Goal: Contribute content: Add original content to the website for others to see

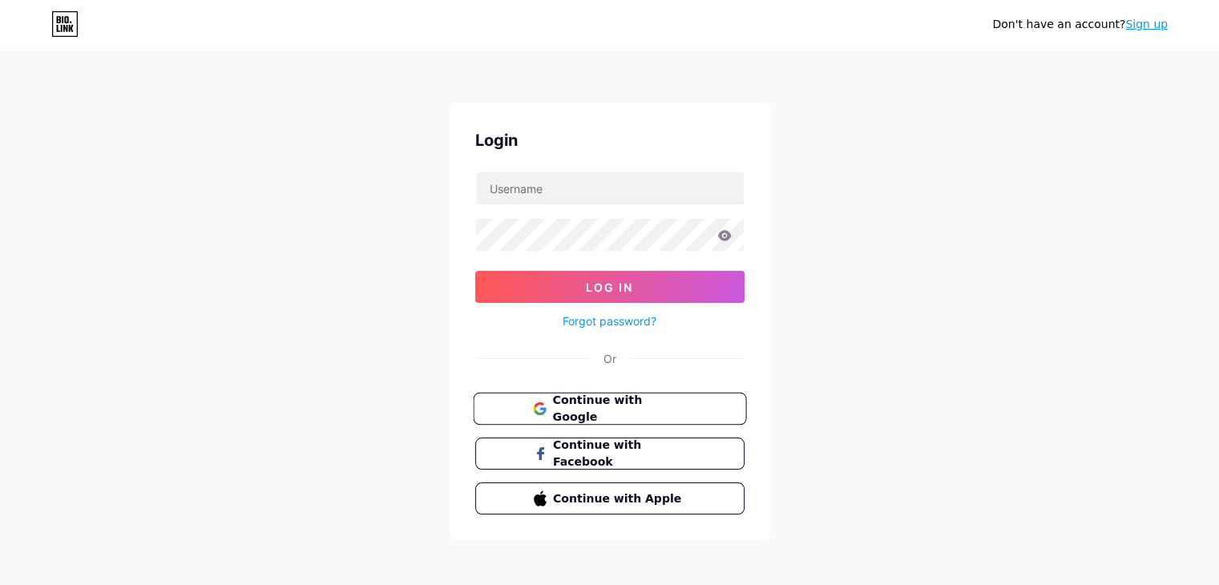
click at [626, 410] on span "Continue with Google" at bounding box center [619, 409] width 134 height 34
click at [570, 405] on span "Continue with Google" at bounding box center [619, 409] width 134 height 34
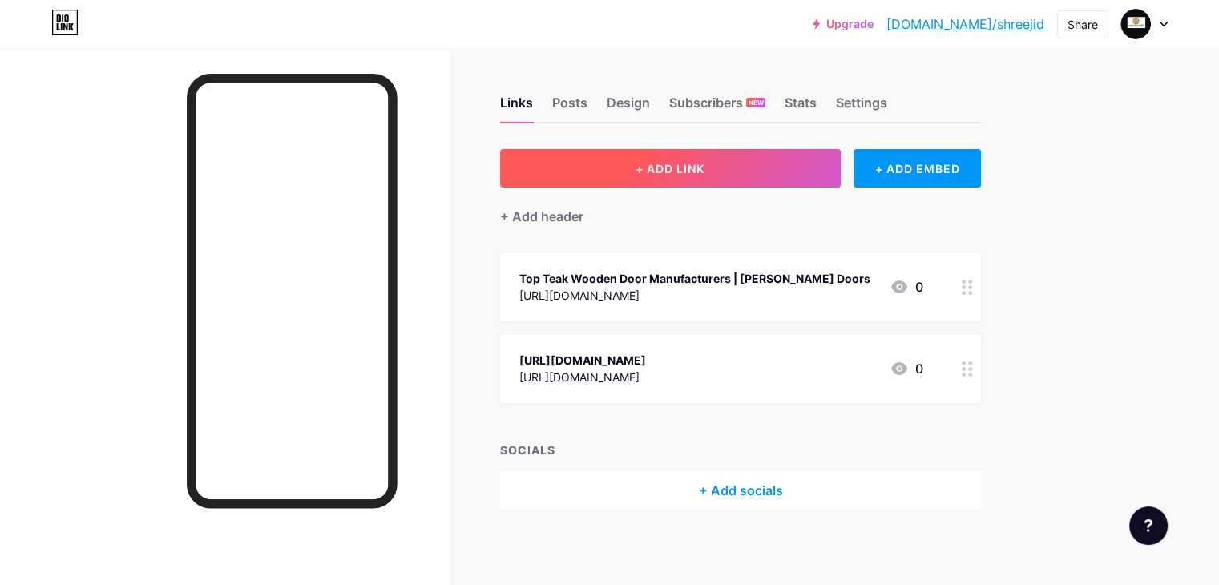
click at [673, 171] on button "+ ADD LINK" at bounding box center [670, 168] width 341 height 38
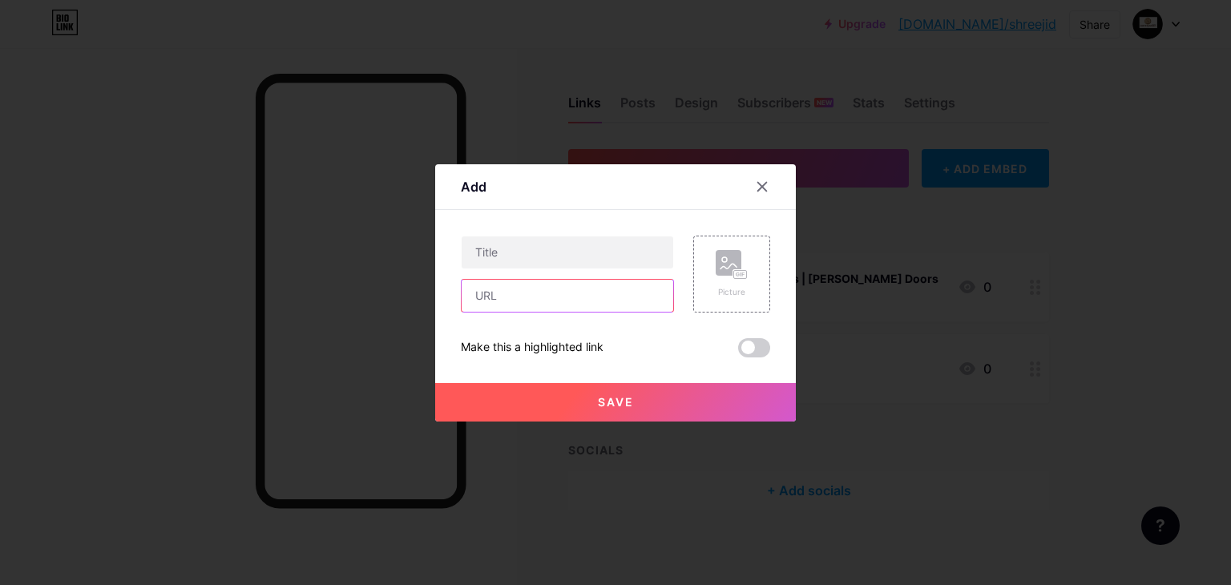
click at [522, 301] on input "text" at bounding box center [568, 296] width 212 height 32
paste input "https://shreejidoors.in/the-best-wooden-door-manufacturers-are-bringing-your-dr…"
type input "https://shreejidoors.in/the-best-wooden-door-manufacturers-are-bringing-your-dr…"
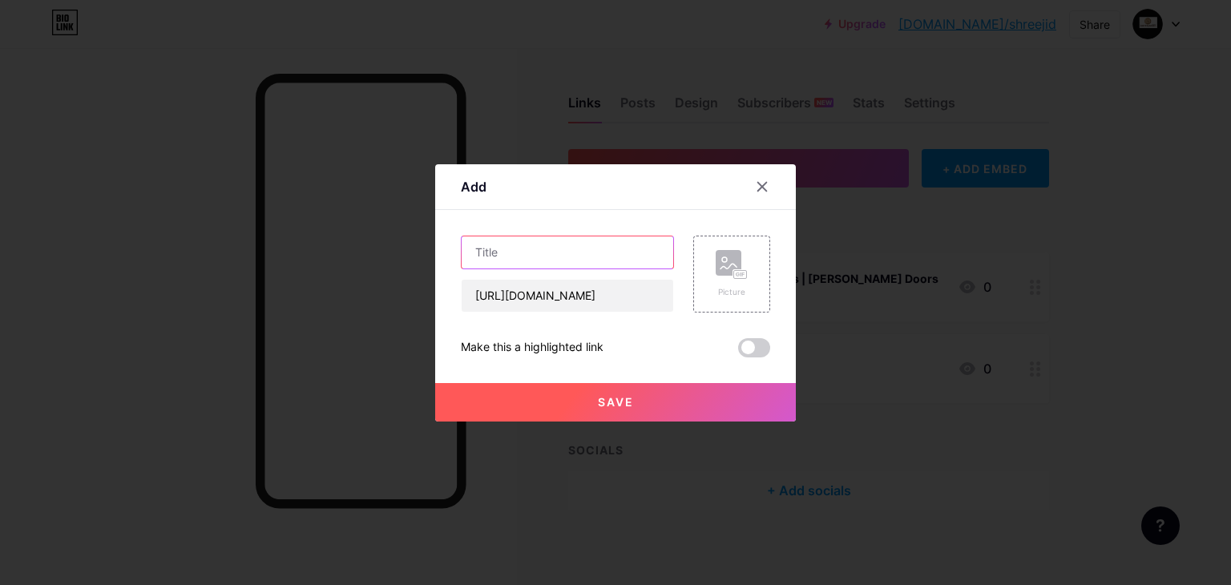
click at [577, 256] on input "text" at bounding box center [568, 252] width 212 height 32
paste input "The best wooden door manufacturers are bringing your dream doors to life"
type input "The best wooden door manufacturers are bringing your dream doors to life"
click at [579, 396] on button "Save" at bounding box center [615, 402] width 361 height 38
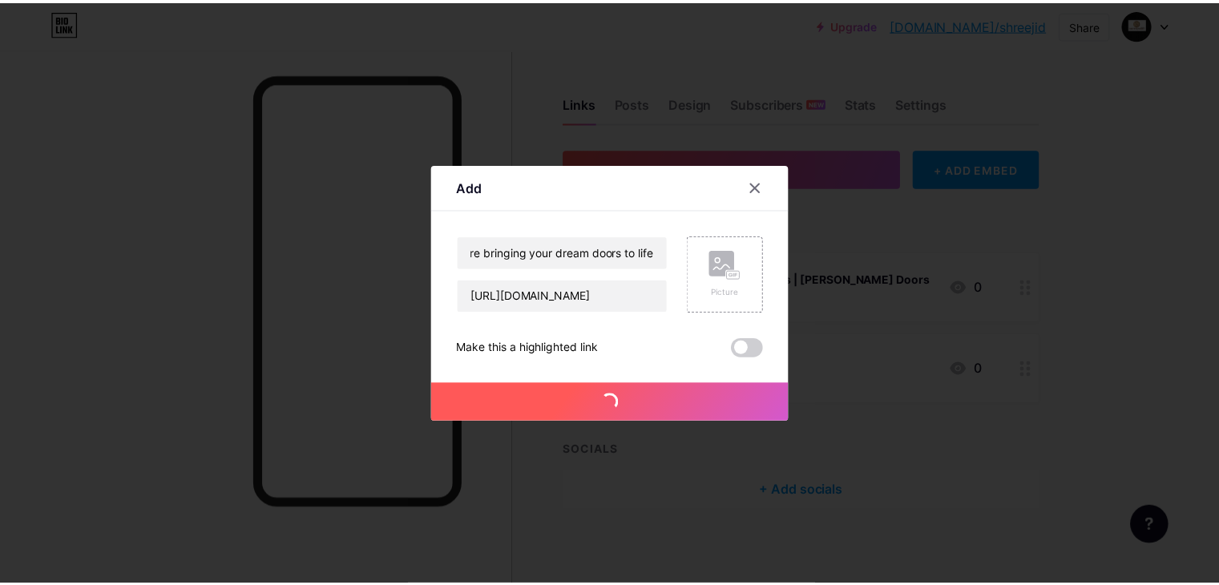
scroll to position [0, 0]
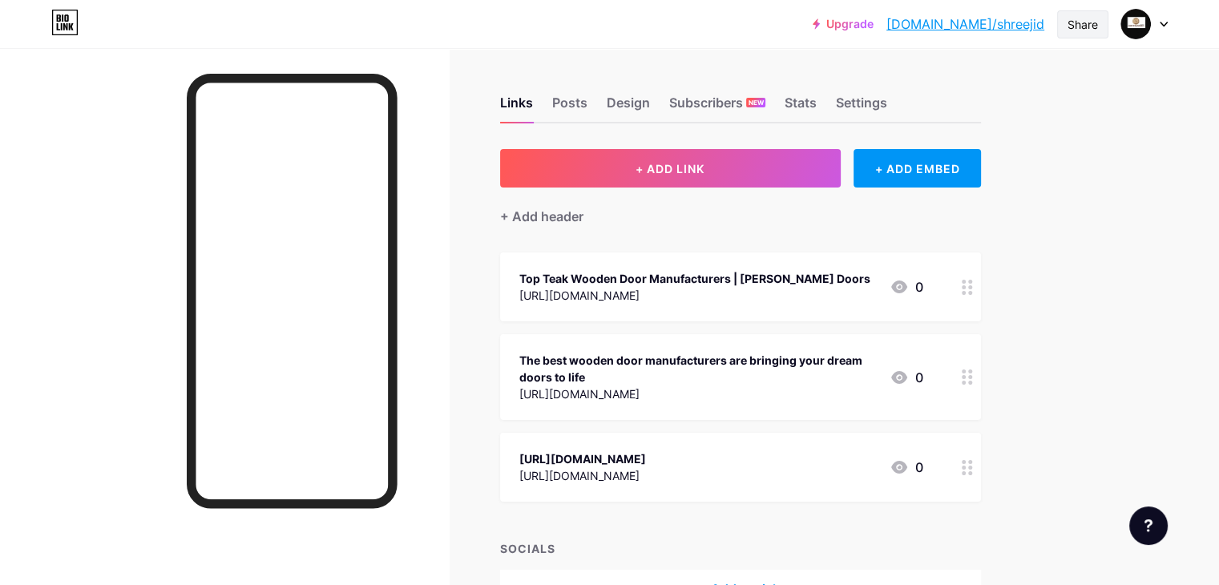
click at [1079, 26] on div "Share" at bounding box center [1083, 24] width 30 height 17
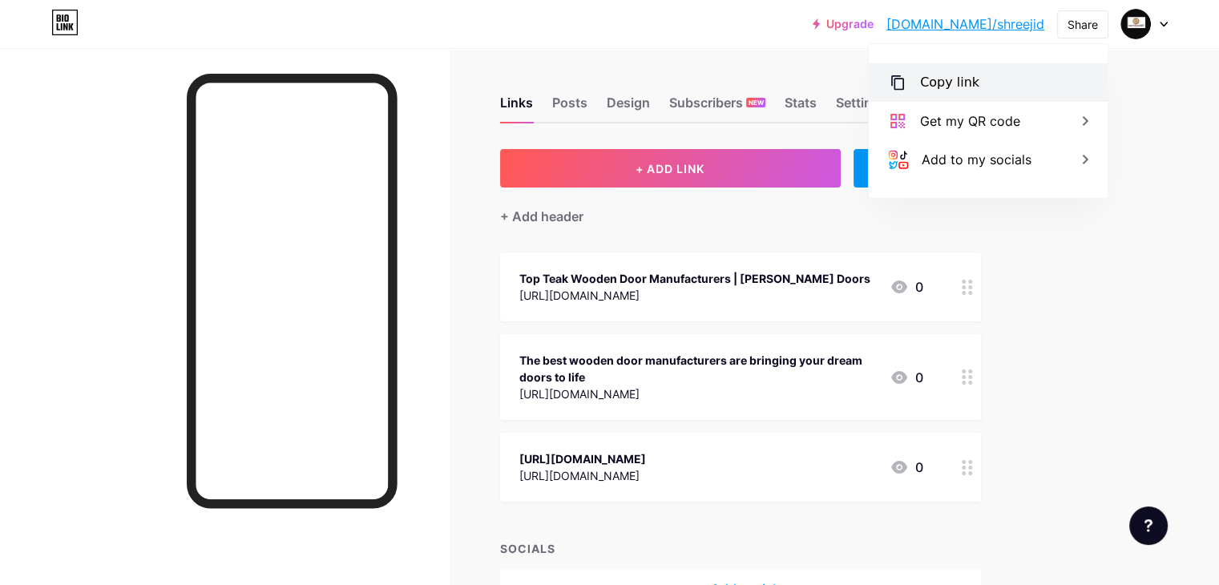
click at [928, 87] on div "Copy link" at bounding box center [949, 82] width 59 height 19
